Goal: Task Accomplishment & Management: Manage account settings

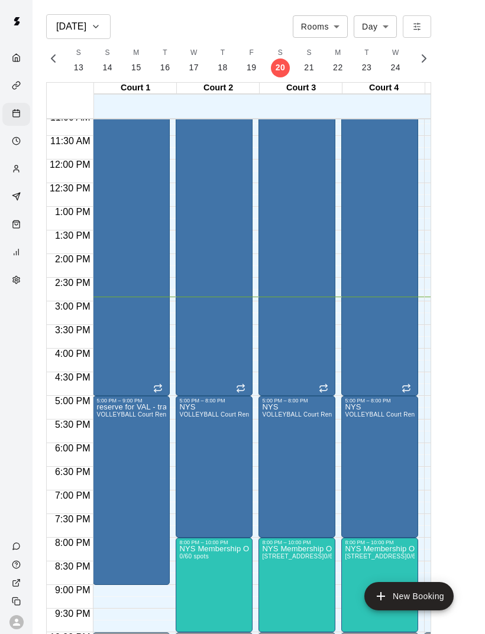
scroll to position [528, 0]
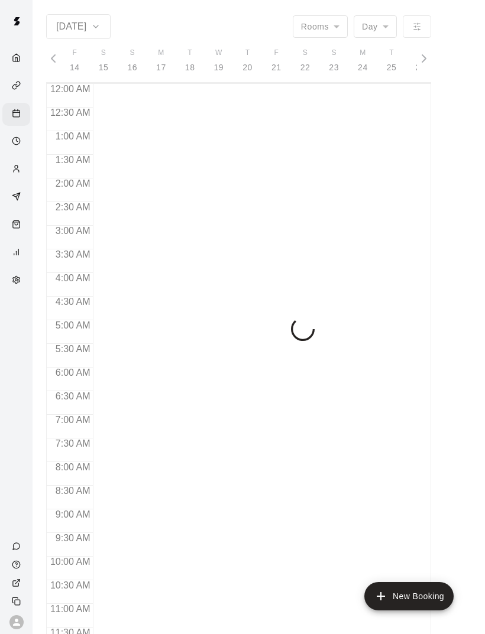
scroll to position [0, 5115]
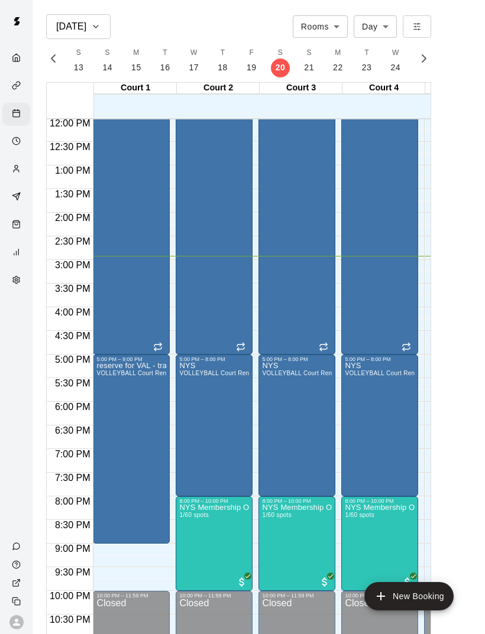
scroll to position [568, 0]
click at [103, 406] on img "edit" at bounding box center [109, 404] width 14 height 14
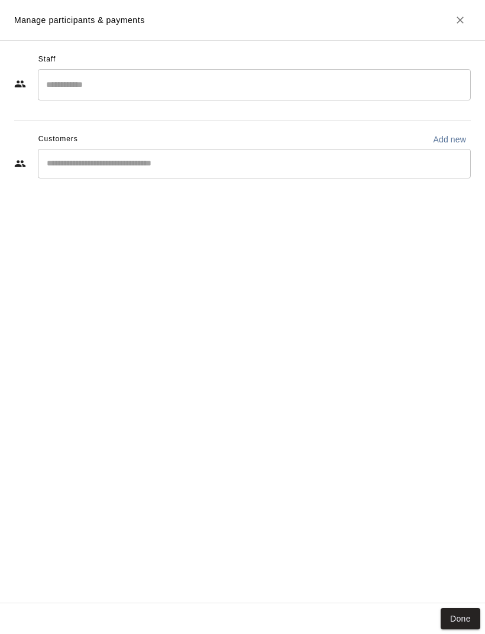
click at [477, 610] on button "Done" at bounding box center [460, 619] width 40 height 22
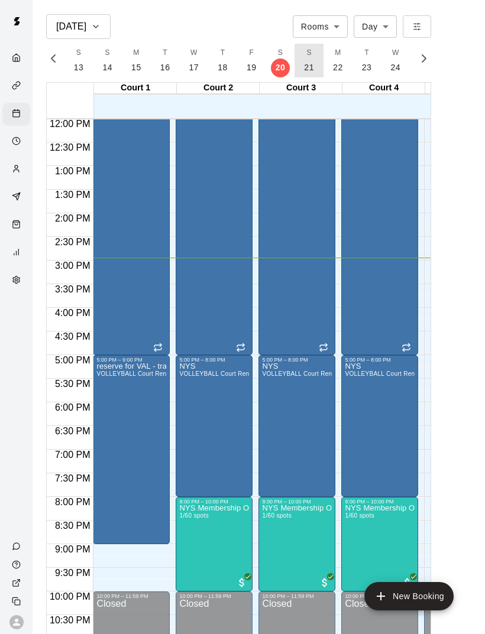
click at [304, 66] on p "21" at bounding box center [309, 67] width 10 height 12
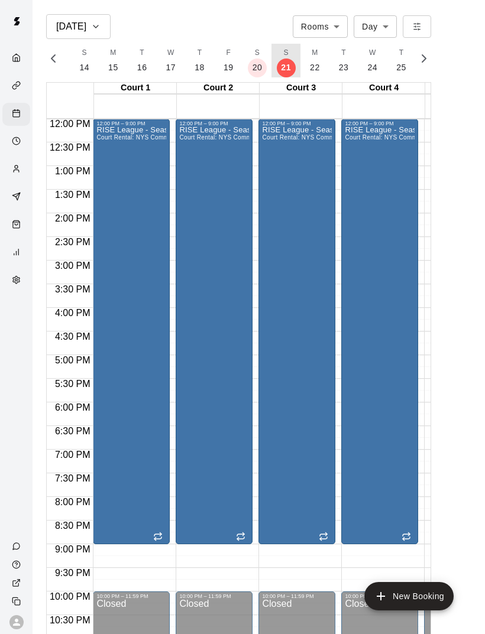
scroll to position [0, 5143]
click at [307, 56] on span "M" at bounding box center [310, 53] width 6 height 12
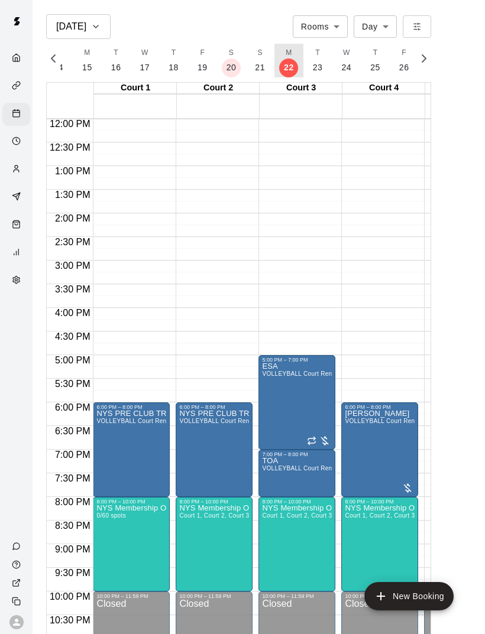
scroll to position [0, 5171]
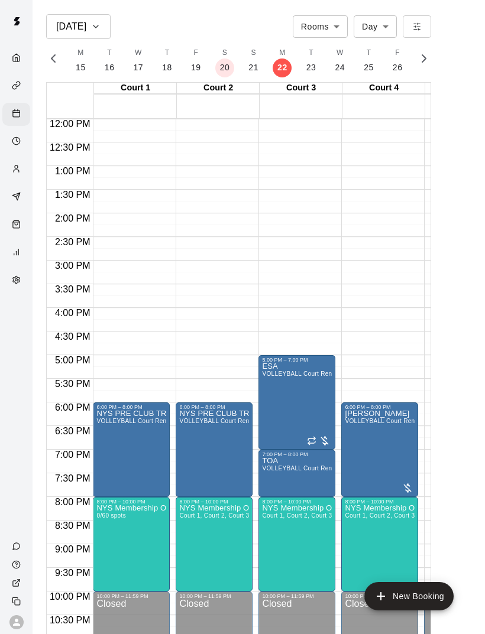
click at [317, 37] on body "Sep 22 Rooms ***** ​ Day *** ​ F 14 S 15 S 16 M 17 T 18 W 19 T 20 F 21 S 22 S 2…" at bounding box center [242, 326] width 485 height 653
click at [270, 22] on div at bounding box center [242, 317] width 485 height 634
click at [301, 60] on button "T 23" at bounding box center [311, 61] width 29 height 34
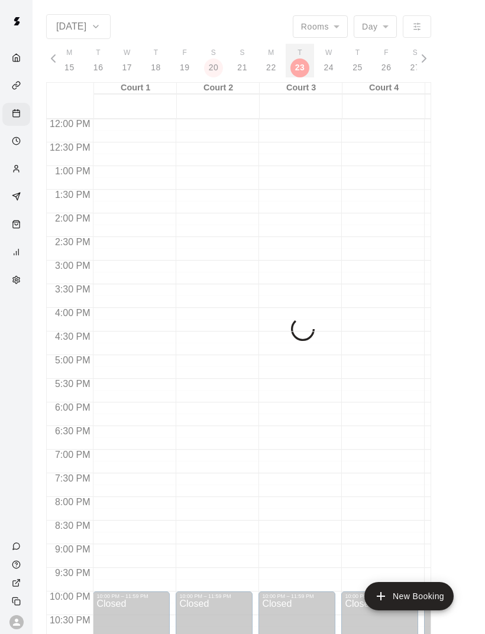
scroll to position [0, 5199]
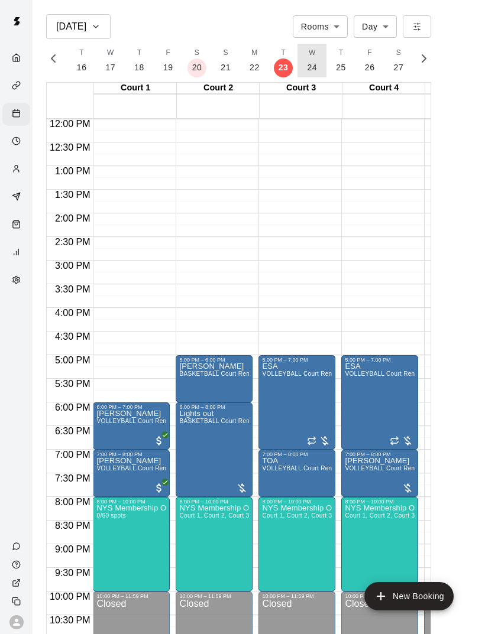
click at [310, 61] on p "24" at bounding box center [312, 67] width 10 height 12
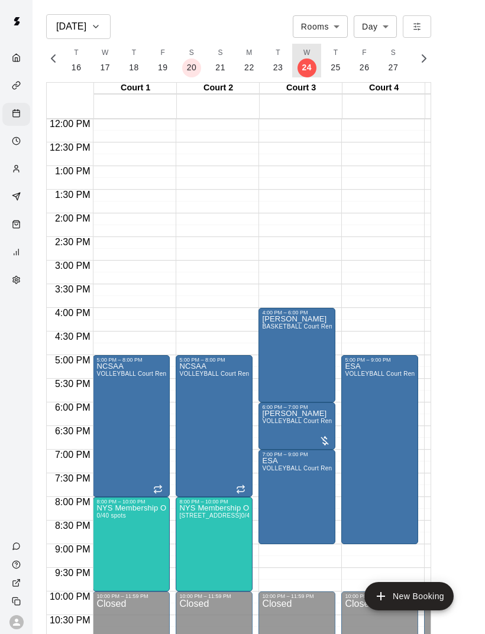
scroll to position [0, 5226]
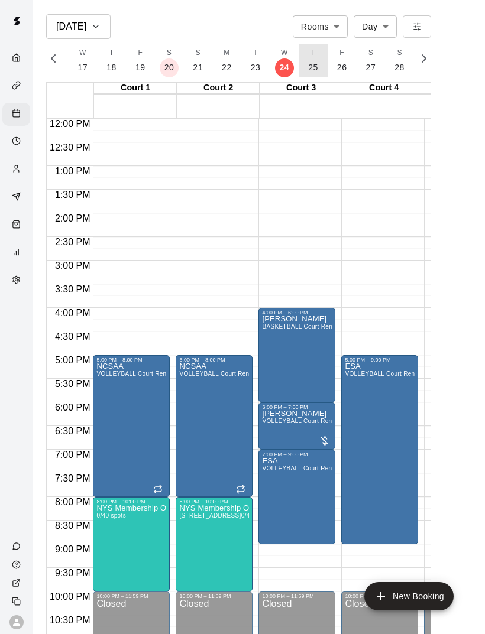
click at [303, 57] on button "T 25" at bounding box center [313, 61] width 29 height 34
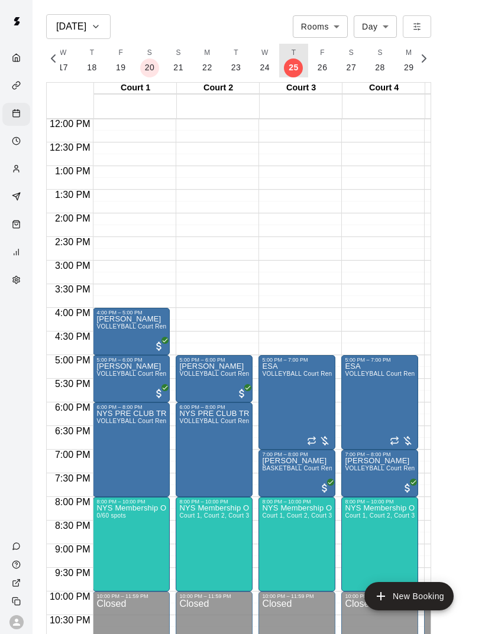
scroll to position [0, 5254]
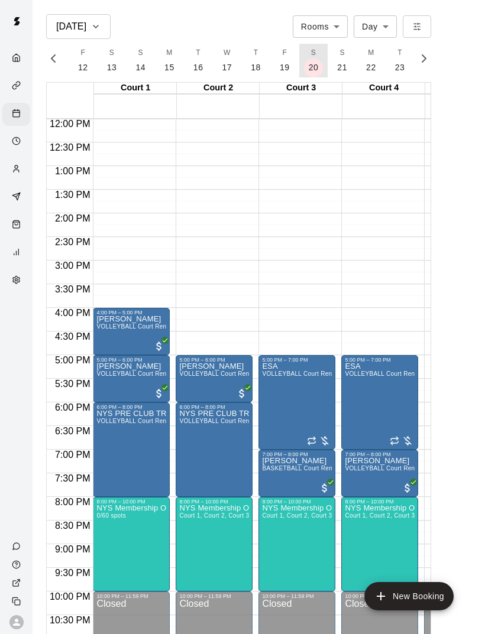
click at [301, 66] on button "S 20" at bounding box center [313, 61] width 29 height 34
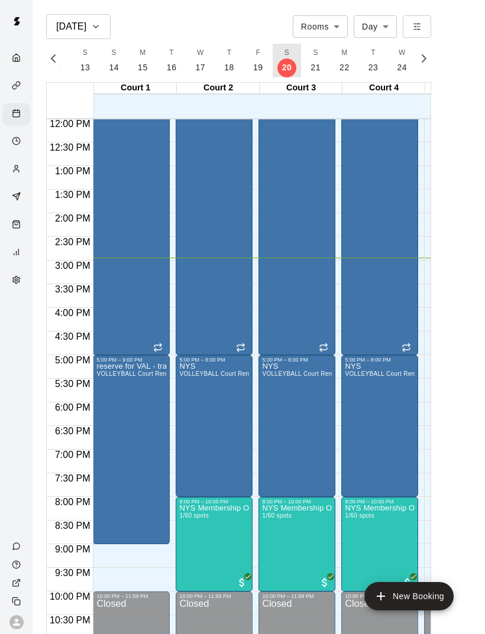
scroll to position [0, 5115]
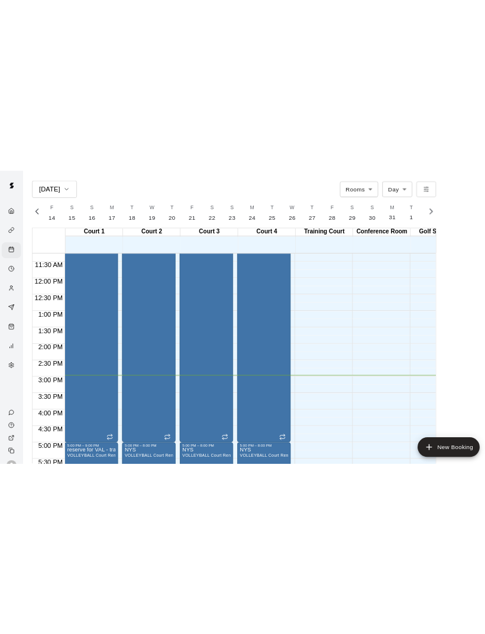
scroll to position [529, 0]
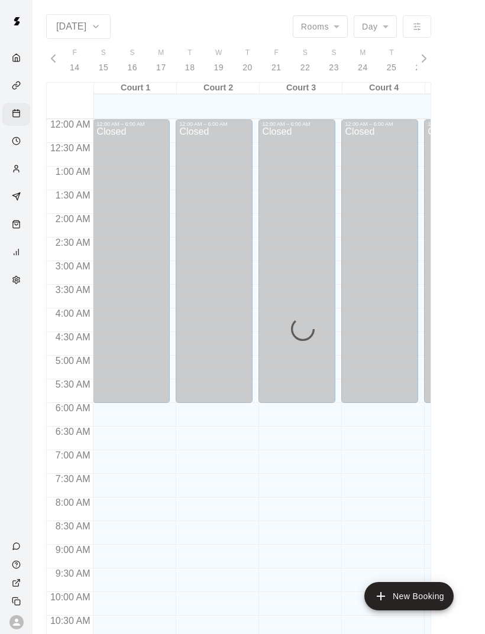
scroll to position [0, 5115]
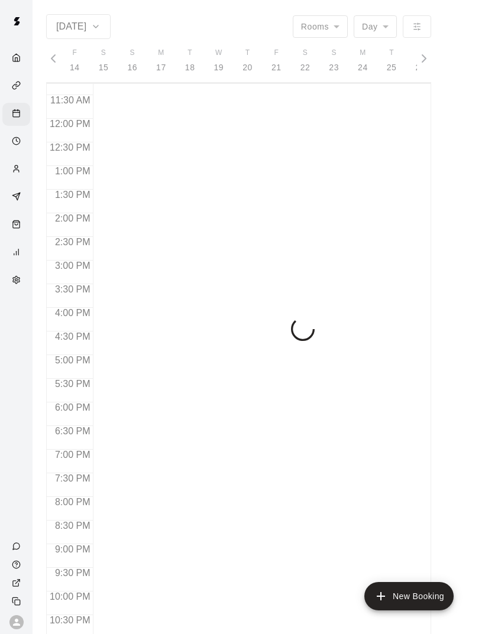
scroll to position [0, 5115]
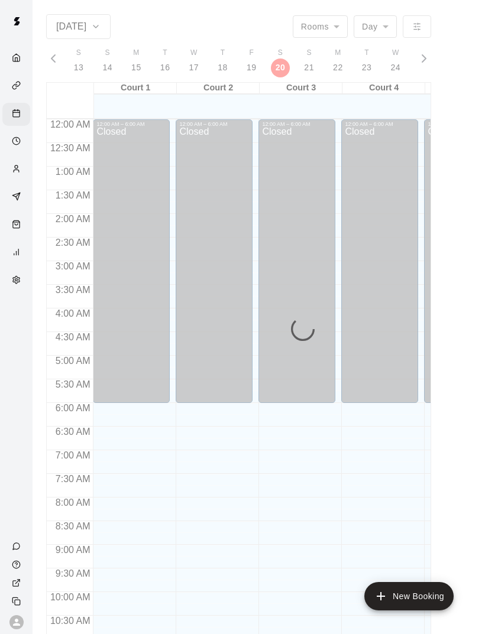
scroll to position [533, 0]
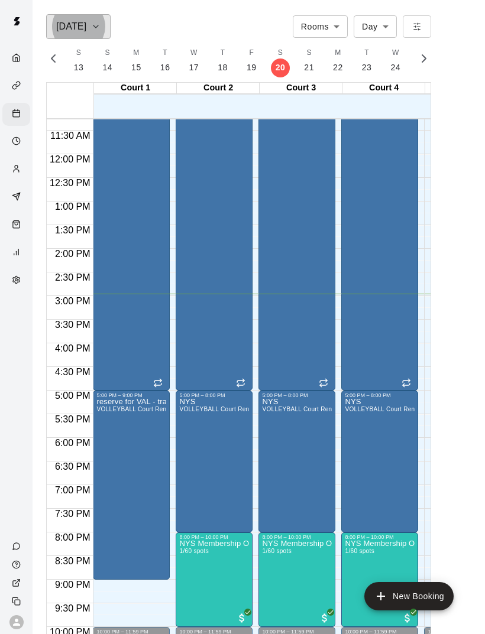
click at [80, 25] on h6 "[DATE]" at bounding box center [71, 26] width 30 height 17
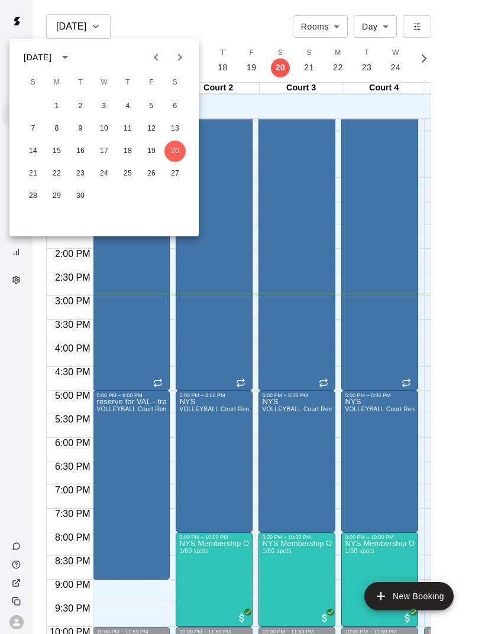
click at [176, 54] on icon "Next month" at bounding box center [180, 57] width 14 height 14
click at [52, 168] on button "20" at bounding box center [56, 173] width 21 height 21
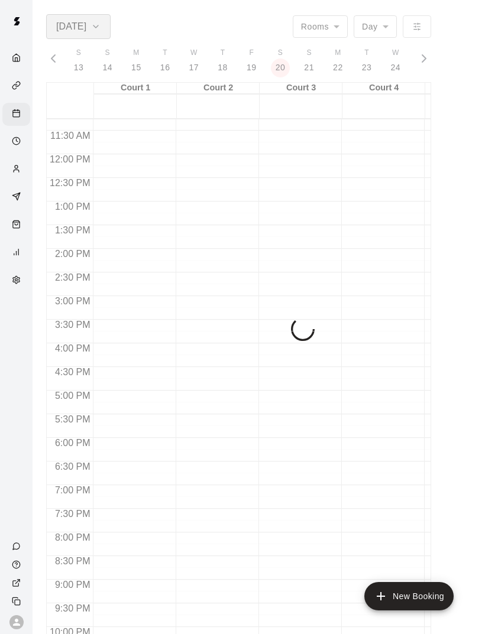
scroll to position [0, 5949]
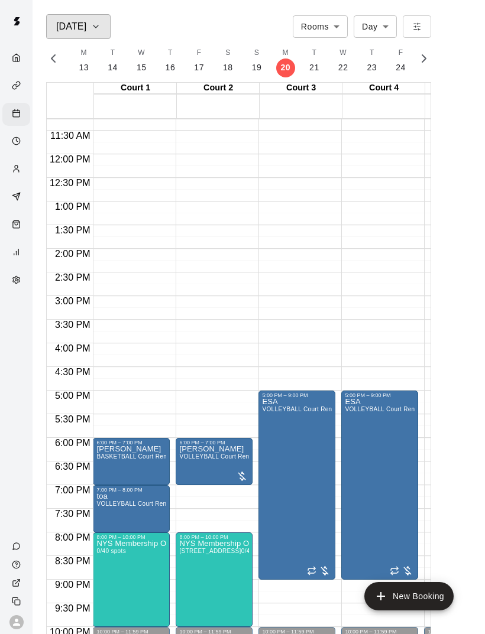
click at [83, 25] on h6 "Oct 20" at bounding box center [71, 26] width 30 height 17
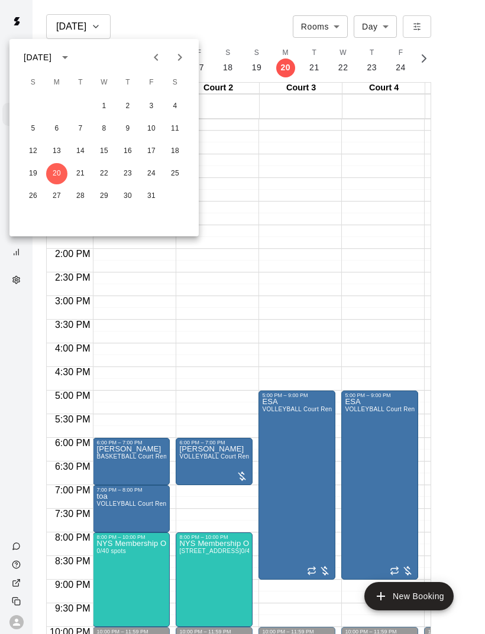
click at [150, 56] on icon "Previous month" at bounding box center [156, 57] width 14 height 14
click at [172, 147] on button "20" at bounding box center [174, 151] width 21 height 21
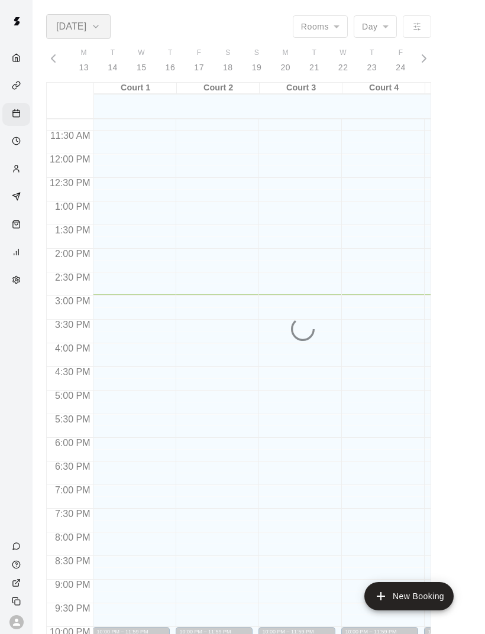
scroll to position [0, 5115]
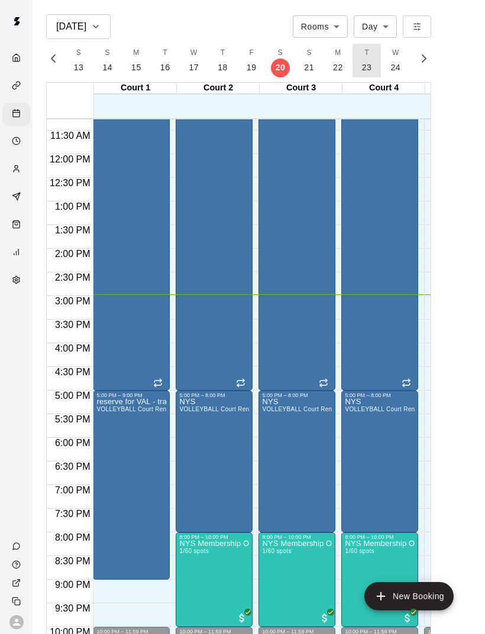
click at [358, 56] on button "T 23" at bounding box center [366, 61] width 29 height 34
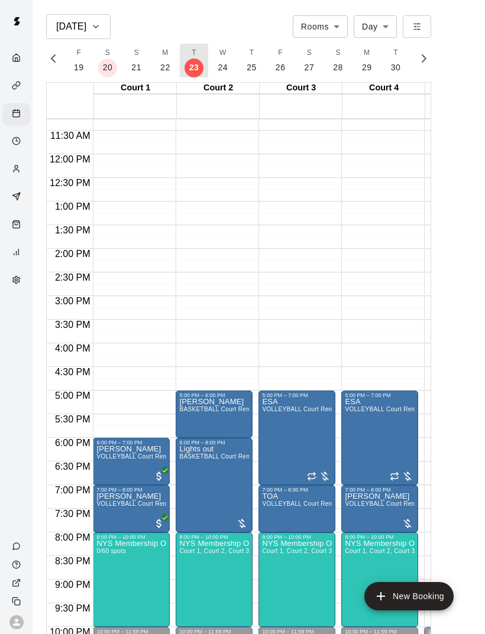
scroll to position [0, 5288]
click at [248, 66] on p "25" at bounding box center [252, 67] width 10 height 12
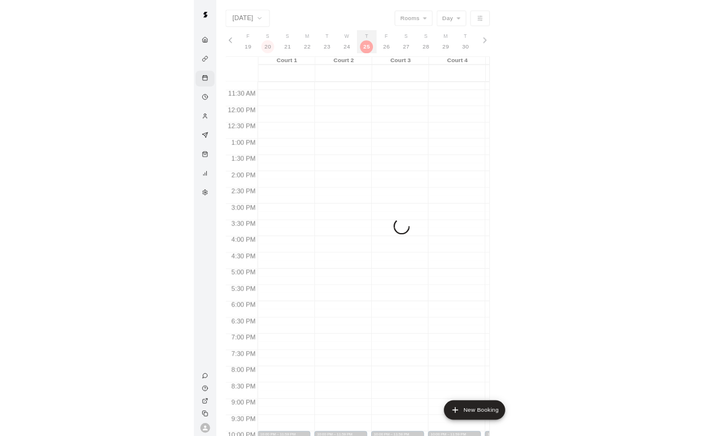
scroll to position [0, 5254]
